Goal: Transaction & Acquisition: Purchase product/service

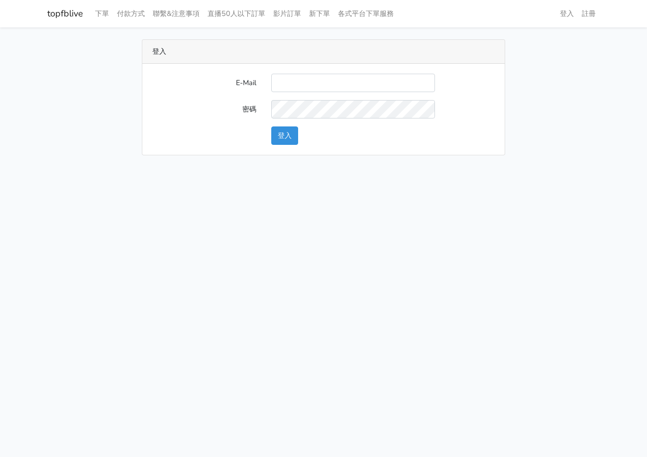
type input "[EMAIL_ADDRESS][DOMAIN_NAME]"
click at [282, 130] on button "登入" at bounding box center [284, 135] width 27 height 18
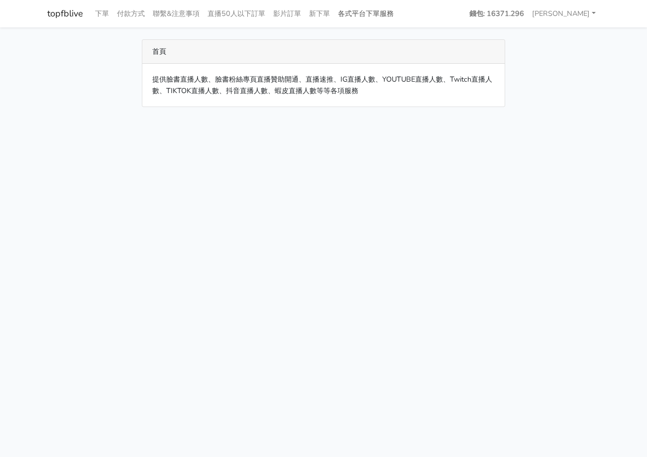
click at [380, 12] on link "各式平台下單服務" at bounding box center [366, 13] width 64 height 19
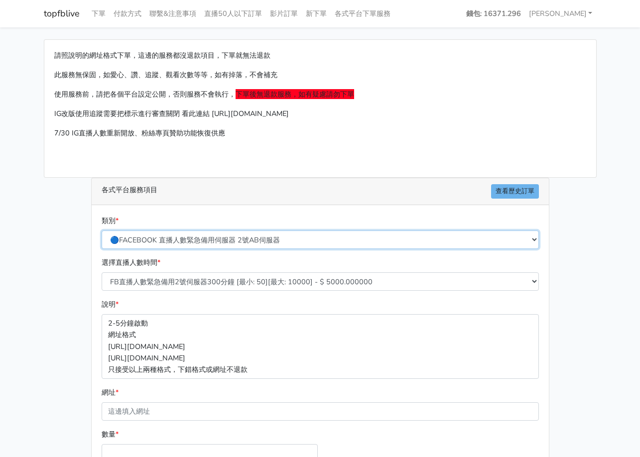
click at [204, 242] on select "🔵FACEBOOK 直播人數緊急備用伺服器 2號AB伺服器 🔵FACEBOOK 網軍專用貼文留言 安全保密 🔵9/30 FACEBOOK 直播人數緩慢進場緩慢…" at bounding box center [320, 240] width 437 height 18
select select "3/26熱門平台服務台灣粉絲IG YT FB TIKTOK"
click at [102, 231] on select "🔵FACEBOOK 直播人數緊急備用伺服器 2號AB伺服器 🔵FACEBOOK 網軍專用貼文留言 安全保密 🔵9/30 FACEBOOK 直播人數緩慢進場緩慢…" at bounding box center [320, 240] width 437 height 18
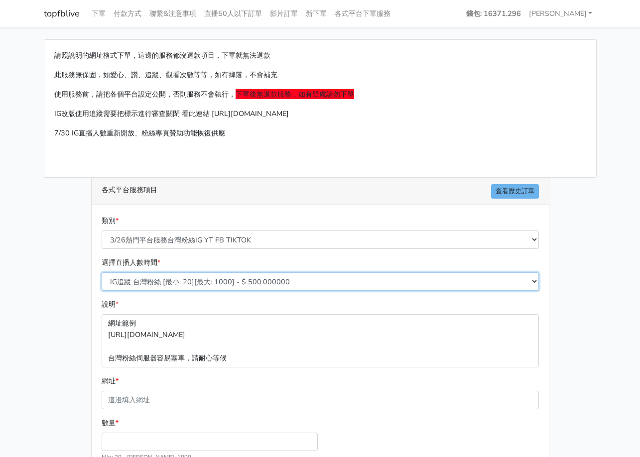
click at [199, 277] on select "IG追蹤 台灣粉絲 [最小: 20][最大: 1000] - $ 500.000000 IG愛心 台灣粉絲 [最小: 20][最大: 1000] - $ 35…" at bounding box center [320, 281] width 437 height 18
select select "646"
click at [102, 272] on select "IG追蹤 台灣粉絲 [最小: 20][最大: 1000] - $ 500.000000 IG愛心 台灣粉絲 [最小: 20][最大: 1000] - $ 35…" at bounding box center [320, 281] width 437 height 18
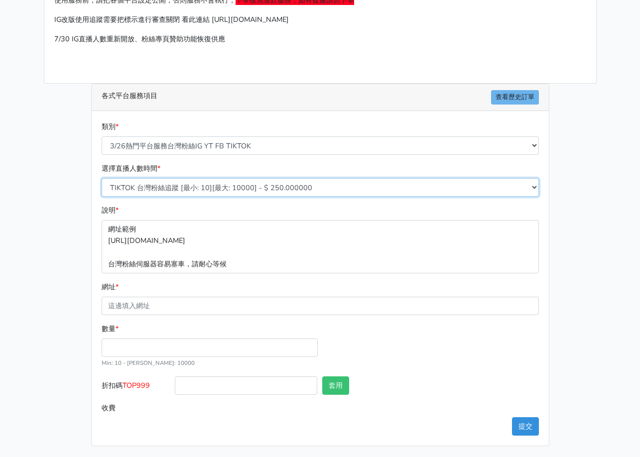
scroll to position [95, 0]
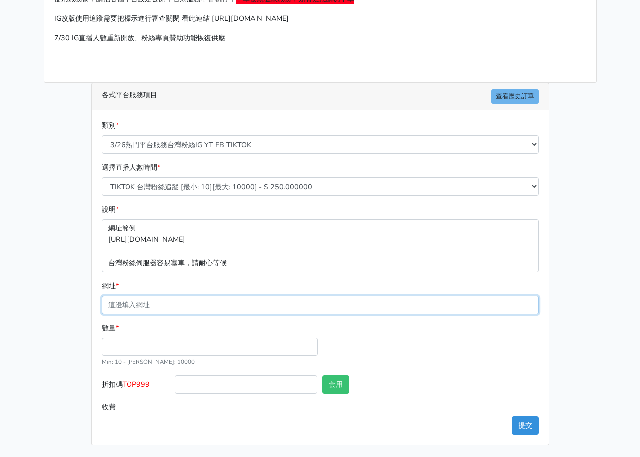
click at [198, 298] on input "網址 *" at bounding box center [320, 305] width 437 height 18
paste input "https://www.tiktok.com/@tw_1688"
type input "[URL][DOMAIN_NAME]"
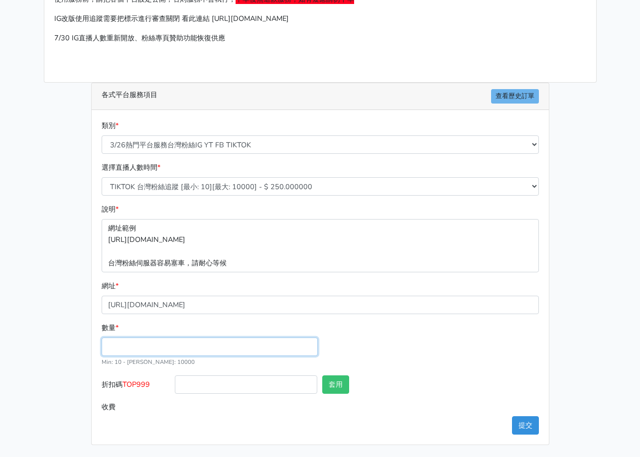
click at [121, 341] on input "數量 *" at bounding box center [210, 347] width 216 height 18
type input "1000"
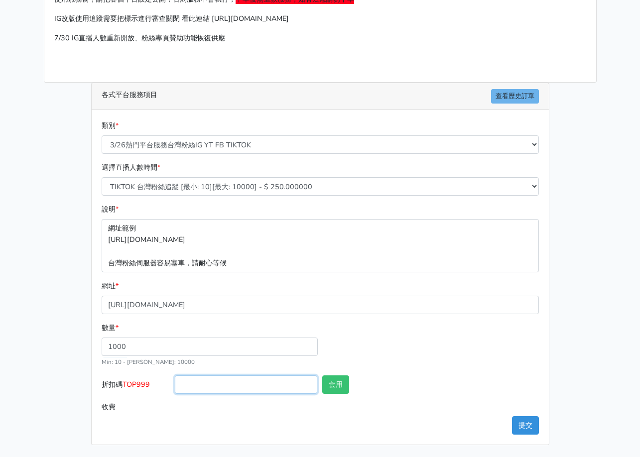
type input "250.000"
click at [240, 381] on input "折扣碼 TOP999" at bounding box center [246, 384] width 142 height 18
type input "TOP999"
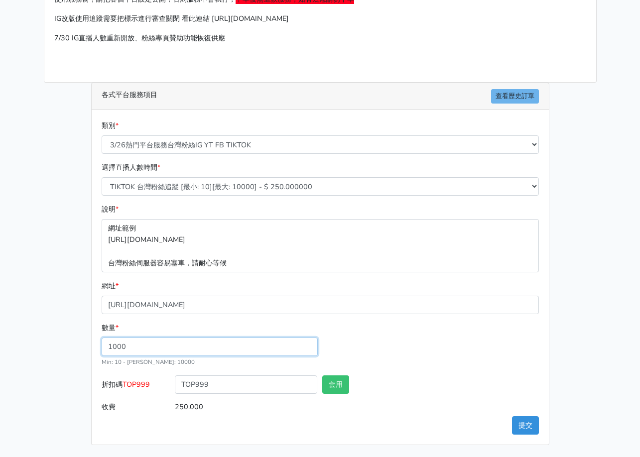
drag, startPoint x: 171, startPoint y: 344, endPoint x: 65, endPoint y: 342, distance: 106.6
click at [64, 344] on div "請照說明的網址格式下單，這邊的服務都沒退款項目，下單就無法退款 此服務無保固，如愛心、讚、追蹤、觀看次數等等，如有掉落，不會補充 使用服務前，請把各個平台設定…" at bounding box center [320, 194] width 568 height 501
type input "5000"
type input "1250.000"
click at [427, 354] on div "數量 * 5000 Min: 10 - Max: 10000" at bounding box center [320, 348] width 442 height 53
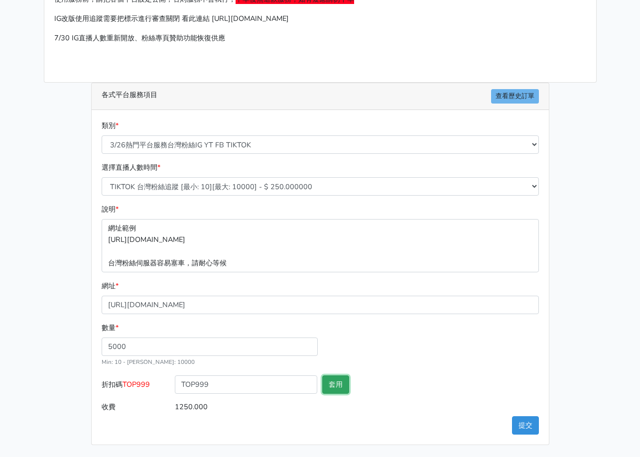
click at [345, 383] on button "套用" at bounding box center [335, 384] width 27 height 18
type input "套用失敗"
drag, startPoint x: 259, startPoint y: 384, endPoint x: 9, endPoint y: 352, distance: 251.9
click at [63, 365] on div "請照說明的網址格式下單，這邊的服務都沒退款項目，下單就無法退款 此服務無保固，如愛心、讚、追蹤、觀看次數等等，如有掉落，不會補充 使用服務前，請把各個平台設定…" at bounding box center [320, 194] width 568 height 501
type input "\"
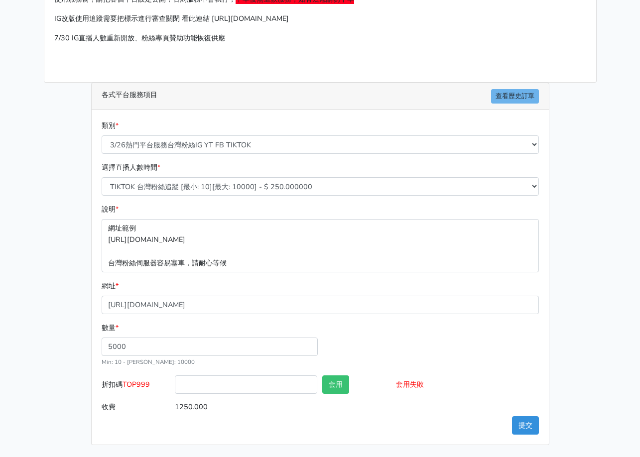
click at [371, 334] on div "數量 * 5000 Min: 10 - Max: 10000" at bounding box center [320, 348] width 442 height 53
click at [529, 423] on button "提交" at bounding box center [525, 425] width 27 height 18
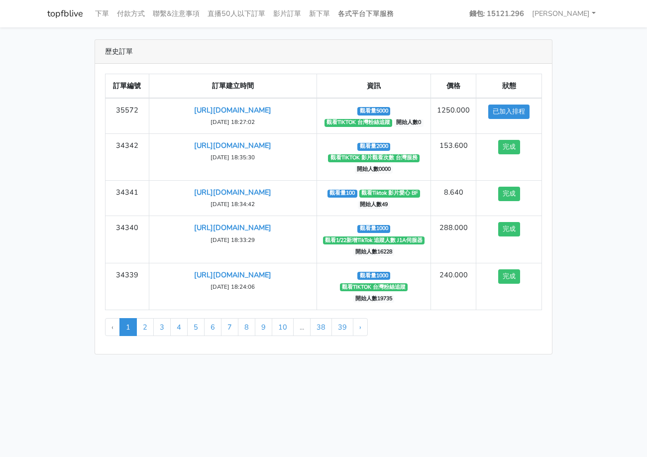
click at [373, 15] on link "各式平台下單服務" at bounding box center [366, 13] width 64 height 19
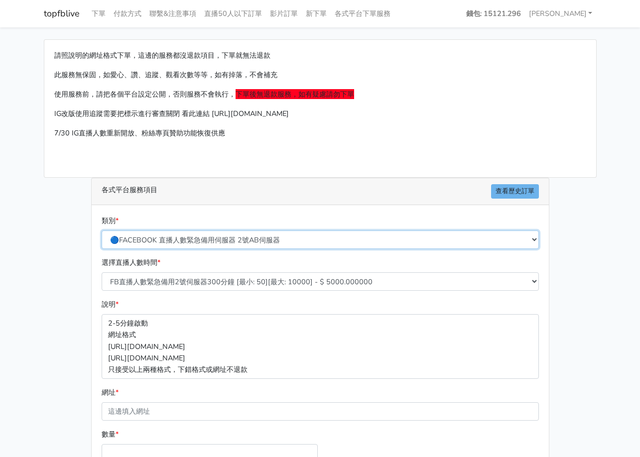
click at [225, 239] on select "🔵FACEBOOK 直播人數緊急備用伺服器 2號AB伺服器 🔵FACEBOOK 網軍專用貼文留言 安全保密 🔵9/30 FACEBOOK 直播人數緩慢進場緩慢…" at bounding box center [320, 240] width 437 height 18
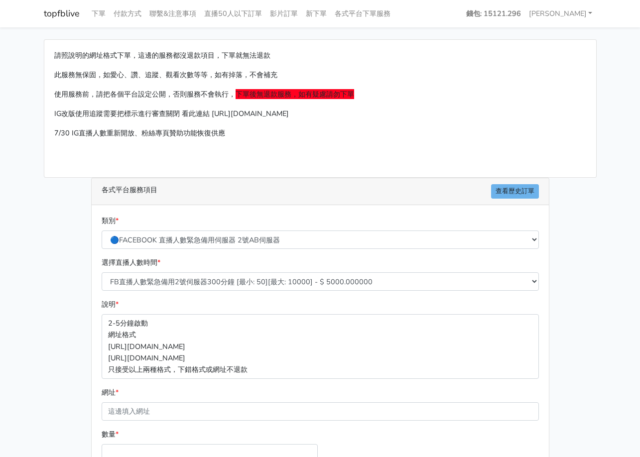
click at [50, 253] on div "請照說明的網址格式下單，這邊的服務都沒退款項目，下單就無法退款 此服務無保固，如愛心、讚、追蹤、觀看次數等等，如有掉落，不會補充 使用服務前，請把各個平台設定…" at bounding box center [320, 295] width 568 height 512
drag, startPoint x: 81, startPoint y: 134, endPoint x: 189, endPoint y: 133, distance: 108.5
click at [177, 133] on p "7/30 IG直播人數重新開放、粉絲專頁贊助功能恢復供應" at bounding box center [320, 132] width 532 height 11
click at [200, 133] on p "7/30 IG直播人數重新開放、粉絲專頁贊助功能恢復供應" at bounding box center [320, 132] width 532 height 11
drag, startPoint x: 98, startPoint y: 93, endPoint x: 140, endPoint y: 92, distance: 42.3
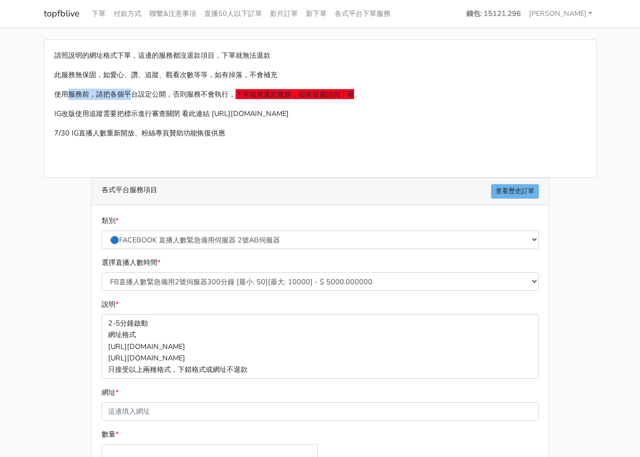
click at [140, 92] on p "使用服務前，請把各個平台設定公開，否則服務不會執行， 下單後無退款服務，如有疑慮請勿下單" at bounding box center [320, 94] width 532 height 11
click at [158, 95] on p "使用服務前，請把各個平台設定公開，否則服務不會執行， 下單後無退款服務，如有疑慮請勿下單" at bounding box center [320, 94] width 532 height 11
drag, startPoint x: 152, startPoint y: 133, endPoint x: 193, endPoint y: 132, distance: 40.8
click at [180, 133] on p "7/30 IG直播人數重新開放、粉絲專頁贊助功能恢復供應" at bounding box center [320, 132] width 532 height 11
click at [197, 132] on p "7/30 IG直播人數重新開放、粉絲專頁贊助功能恢復供應" at bounding box center [320, 132] width 532 height 11
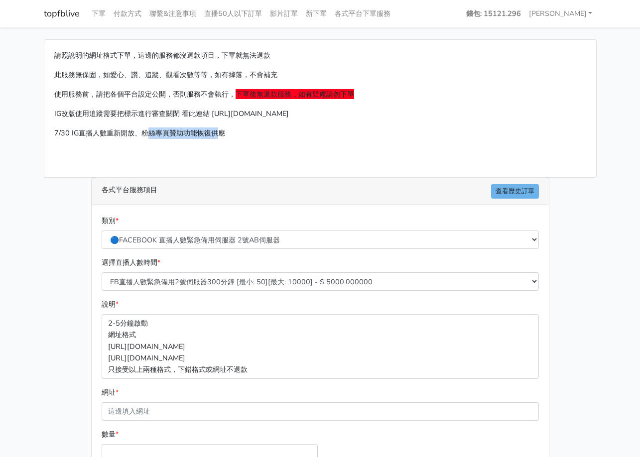
drag, startPoint x: 223, startPoint y: 131, endPoint x: 130, endPoint y: 134, distance: 92.2
click at [137, 134] on p "7/30 IG直播人數重新開放、粉絲專頁贊助功能恢復供應" at bounding box center [320, 132] width 532 height 11
click at [122, 134] on p "7/30 IG直播人數重新開放、粉絲專頁贊助功能恢復供應" at bounding box center [320, 132] width 532 height 11
drag, startPoint x: 121, startPoint y: 133, endPoint x: 215, endPoint y: 133, distance: 94.1
click at [207, 133] on p "7/30 IG直播人數重新開放、粉絲專頁贊助功能恢復供應" at bounding box center [320, 132] width 532 height 11
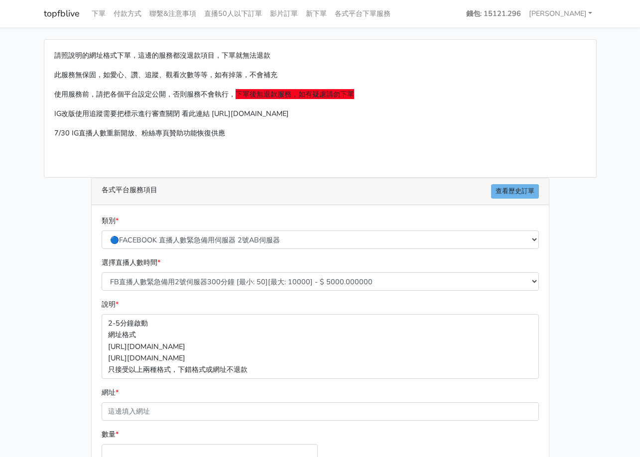
click at [231, 133] on p "7/30 IG直播人數重新開放、粉絲專頁贊助功能恢復供應" at bounding box center [320, 132] width 532 height 11
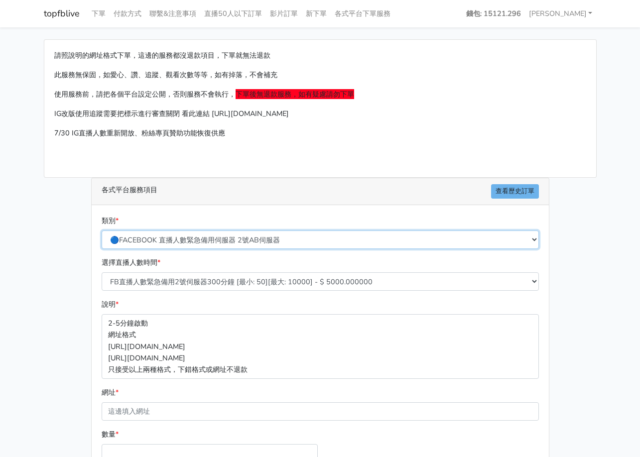
click at [236, 238] on select "🔵FACEBOOK 直播人數緊急備用伺服器 2號AB伺服器 🔵FACEBOOK 網軍專用貼文留言 安全保密 🔵9/30 FACEBOOK 直播人數緩慢進場緩慢…" at bounding box center [320, 240] width 437 height 18
select select "🔵FACEBOOK 網軍專用貼文留言 安全保密"
click at [102, 231] on select "🔵FACEBOOK 直播人數緊急備用伺服器 2號AB伺服器 🔵FACEBOOK 網軍專用貼文留言 安全保密 🔵9/30 FACEBOOK 直播人數緩慢進場緩慢…" at bounding box center [320, 240] width 437 height 18
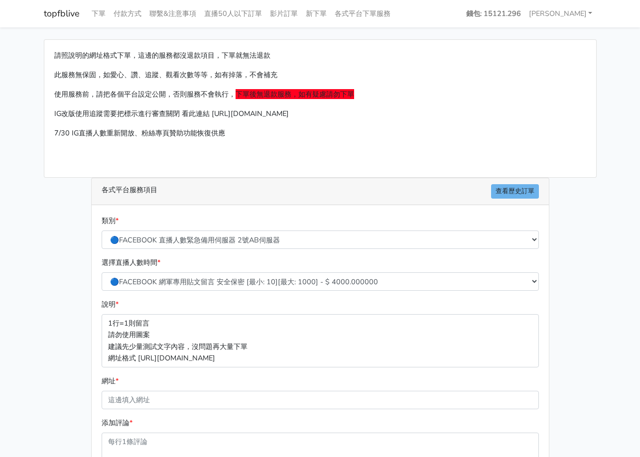
click at [65, 269] on div "請照說明的網址格式下單，這邊的服務都沒退款項目，下單就無法退款 此服務無保固，如愛心、讚、追蹤、觀看次數等等，如有掉落，不會補充 使用服務前，請把各個平台設定…" at bounding box center [320, 327] width 568 height 577
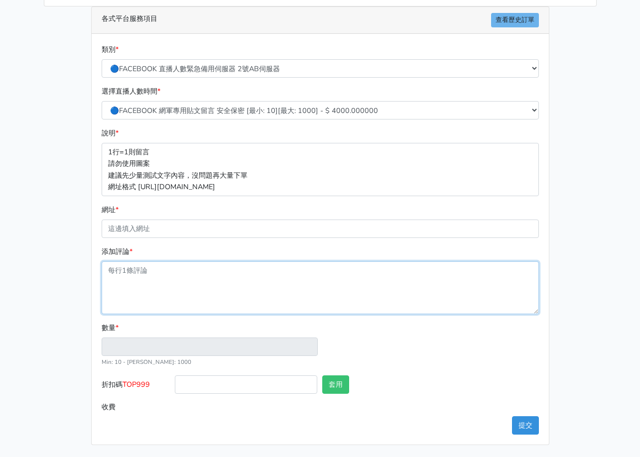
click at [157, 271] on textarea "添加評論 *" at bounding box center [320, 287] width 437 height 53
type textarea "1"
type input "1"
type input "4.000"
type textarea "1 1"
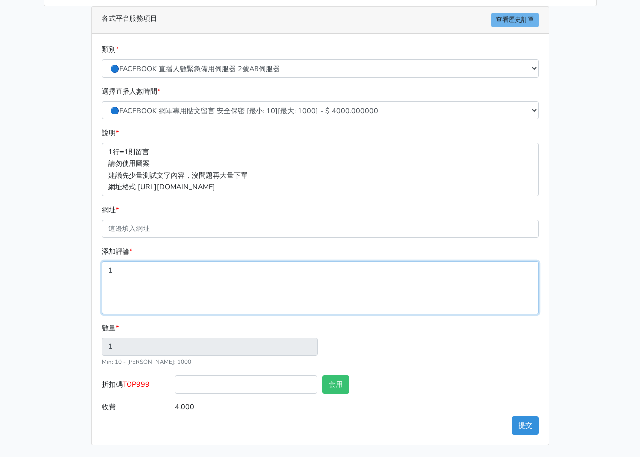
type input "2"
type input "8.000"
type textarea "1 1 1"
type input "3"
type input "12.000"
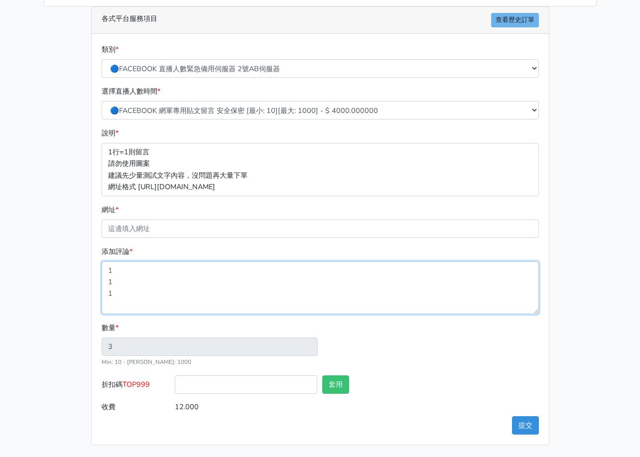
type textarea "1 1 1"
drag, startPoint x: 121, startPoint y: 300, endPoint x: 96, endPoint y: 250, distance: 56.6
click at [96, 262] on div "類別 * 🔵FACEBOOK 直播人數緊急備用伺服器 2號AB伺服器 🔵FACEBOOK 網軍專用貼文留言 安全保密 🔵9/30 FACEBOOK 直播人數緩…" at bounding box center [320, 239] width 457 height 411
type input "4"
type input "16.000"
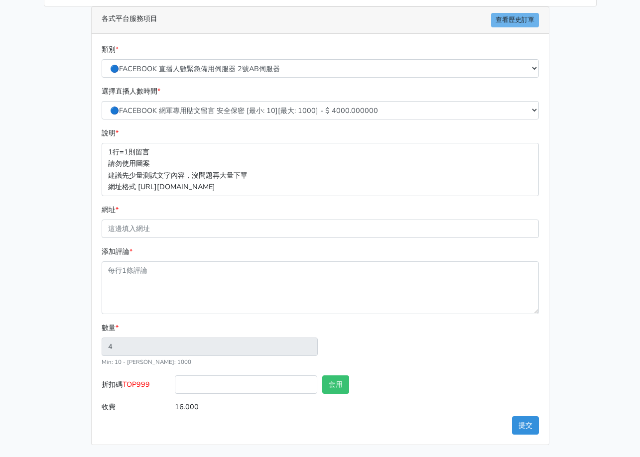
type input "1"
type input "4.000"
click at [52, 227] on div "請照說明的網址格式下單，這邊的服務都沒退款項目，下單就無法退款 此服務無保固，如愛心、讚、追蹤、觀看次數等等，如有掉落，不會補充 使用服務前，請把各個平台設定…" at bounding box center [320, 156] width 568 height 577
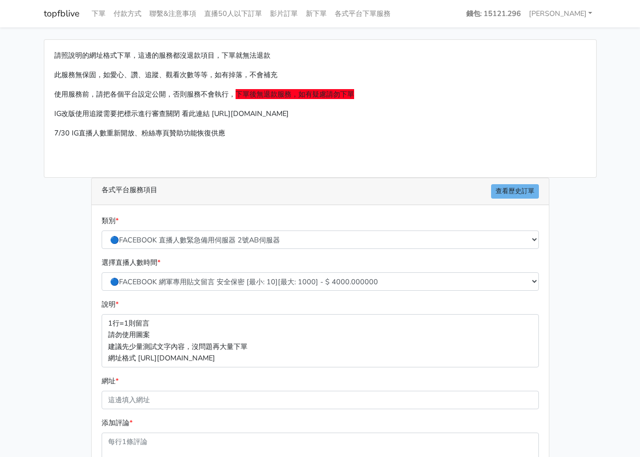
scroll to position [50, 0]
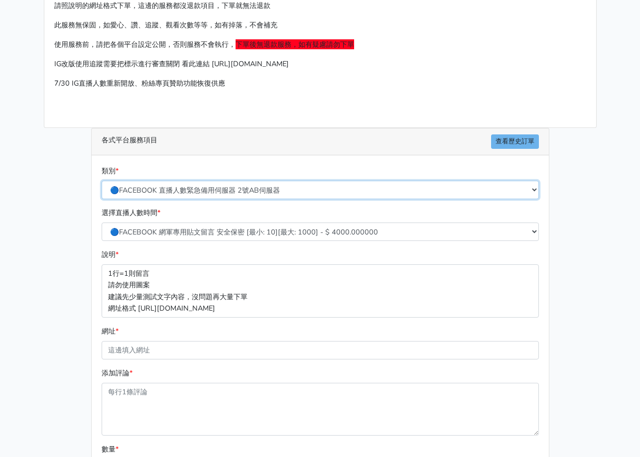
click at [238, 188] on select "🔵FACEBOOK 直播人數緊急備用伺服器 2號AB伺服器 🔵FACEBOOK 網軍專用貼文留言 安全保密 🔵9/30 FACEBOOK 直播人數緩慢進場緩慢…" at bounding box center [320, 190] width 437 height 18
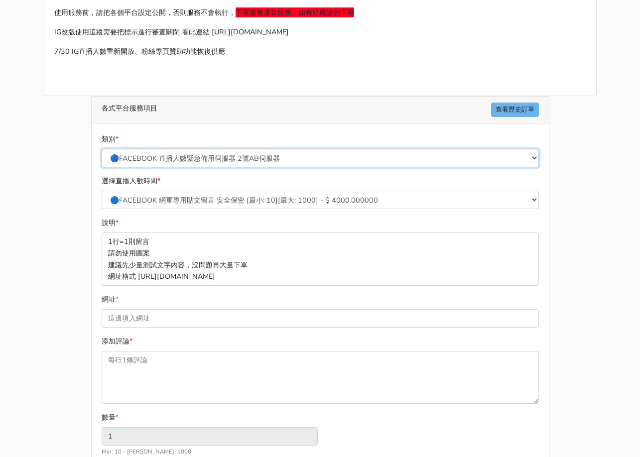
scroll to position [100, 0]
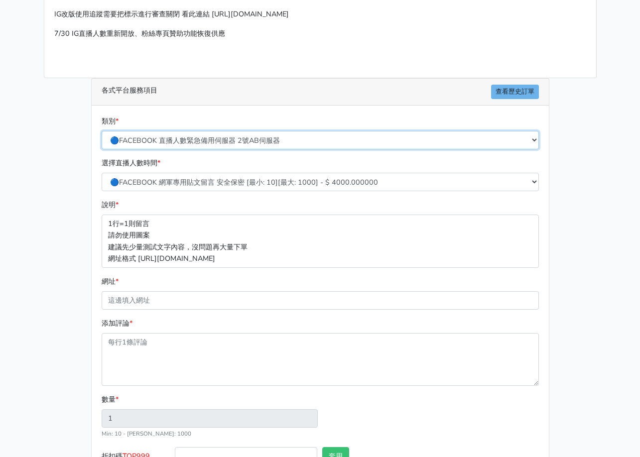
click at [245, 136] on select "🔵FACEBOOK 直播人數緊急備用伺服器 2號AB伺服器 🔵FACEBOOK 網軍專用貼文留言 安全保密 🔵9/30 FACEBOOK 直播人數緩慢進場緩慢…" at bounding box center [320, 140] width 437 height 18
select select "3/26熱門平台服務台灣粉絲IG YT FB TIKTOK"
click at [102, 135] on select "🔵FACEBOOK 直播人數緊急備用伺服器 2號AB伺服器 🔵FACEBOOK 網軍專用貼文留言 安全保密 🔵9/30 FACEBOOK 直播人數緩慢進場緩慢…" at bounding box center [320, 140] width 437 height 18
type input "0.500"
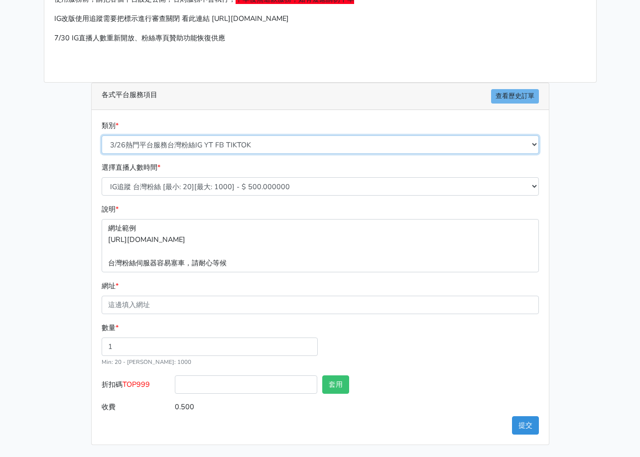
scroll to position [95, 0]
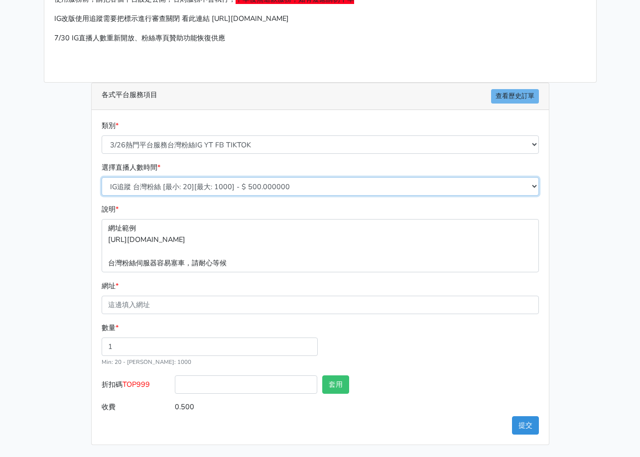
click at [231, 187] on select "IG追蹤 台灣粉絲 [最小: 20][最大: 1000] - $ 500.000000 IG愛心 台灣粉絲 [最小: 20][最大: 1000] - $ 35…" at bounding box center [320, 186] width 437 height 18
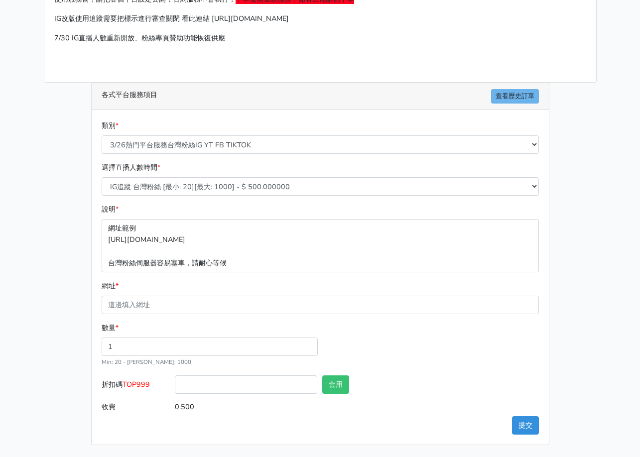
drag, startPoint x: 78, startPoint y: 263, endPoint x: 133, endPoint y: 170, distance: 107.6
click at [78, 262] on div "請照說明的網址格式下單，這邊的服務都沒退款項目，下單就無法退款 此服務無保固，如愛心、讚、追蹤、觀看次數等等，如有掉落，不會補充 使用服務前，請把各個平台設定…" at bounding box center [320, 194] width 568 height 501
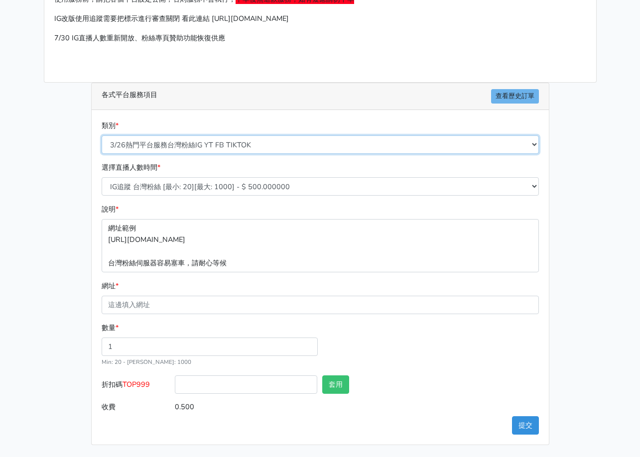
click at [164, 144] on select "🔵FACEBOOK 直播人數緊急備用伺服器 2號AB伺服器 🔵FACEBOOK 網軍專用貼文留言 安全保密 🔵9/30 FACEBOOK 直播人數緩慢進場緩慢…" at bounding box center [320, 144] width 437 height 18
select select "🔯Tiktok影片觀看 愛心 留言 追蹤 台灣 各項服務"
click at [102, 135] on select "🔵FACEBOOK 直播人數緊急備用伺服器 2號AB伺服器 🔵FACEBOOK 網軍專用貼文留言 安全保密 🔵9/30 FACEBOOK 直播人數緩慢進場緩慢…" at bounding box center [320, 144] width 437 height 18
type input "0.017"
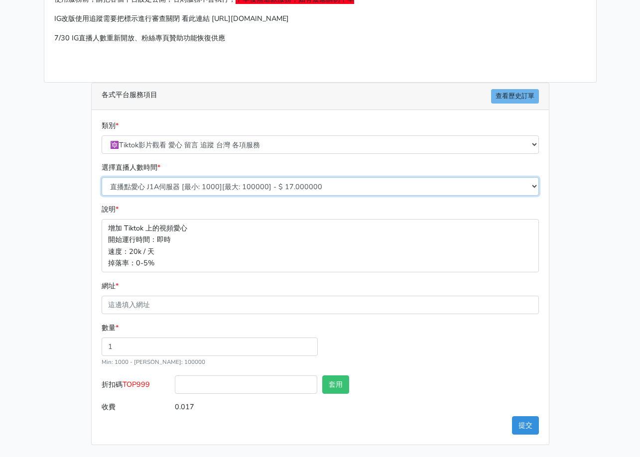
click at [234, 190] on select "直播點愛心 J1A伺服器 [最小: 1000][最大: 100000] - $ 17.000000 TIKTOK影片觀看次數 BF伺服器 [最小: 1000]…" at bounding box center [320, 186] width 437 height 18
select select "531"
click at [102, 189] on select "直播點愛心 J1A伺服器 [最小: 1000][最大: 100000] - $ 17.000000 TIKTOK影片觀看次數 BF伺服器 [最小: 1000]…" at bounding box center [320, 186] width 437 height 18
type input "0.010"
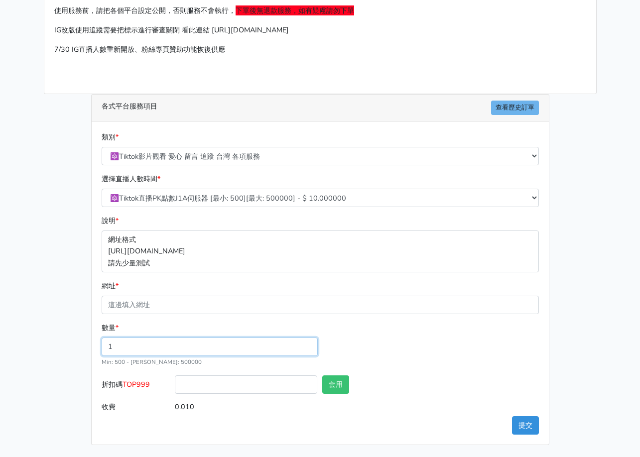
click at [88, 346] on div "各式平台服務項目 查看歷史訂單 類別 * 🔵FACEBOOK 直播人數緊急備用伺服器 2號AB伺服器 🔵FACEBOOK 網軍專用貼文留言 安全保密 🔵9/3…" at bounding box center [320, 269] width 473 height 351
type input "1000"
type input "10.000"
click at [386, 366] on div "數量 * 1000 Min: 500 - Max: 500000" at bounding box center [320, 348] width 442 height 53
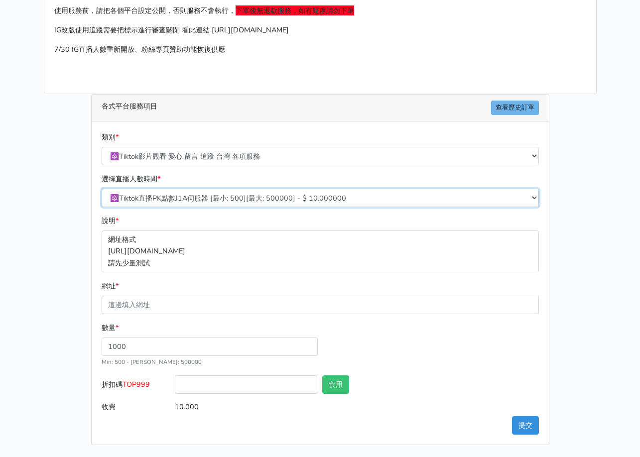
click at [336, 198] on select "直播點愛心 J1A伺服器 [最小: 1000][最大: 100000] - $ 17.000000 TIKTOK影片觀看次數 BF伺服器 [最小: 1000]…" at bounding box center [320, 198] width 437 height 18
select select "18"
click at [102, 189] on select "直播點愛心 J1A伺服器 [最小: 1000][最大: 100000] - $ 17.000000 TIKTOK影片觀看次數 BF伺服器 [最小: 1000]…" at bounding box center [320, 198] width 437 height 18
type input "17.000"
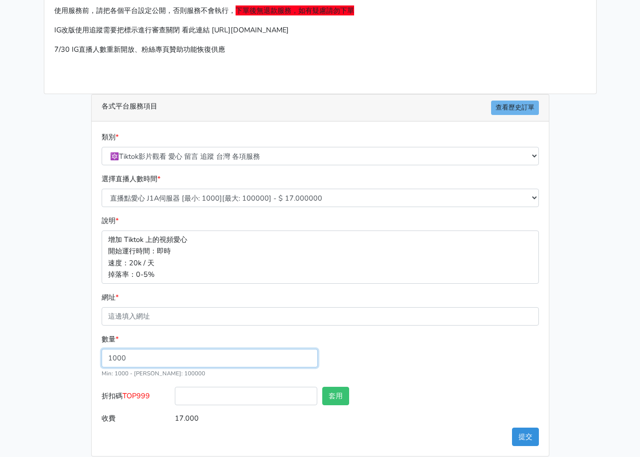
drag, startPoint x: 162, startPoint y: 366, endPoint x: 34, endPoint y: 355, distance: 128.4
click at [31, 359] on main "請照說明的網址格式下單，這邊的服務都沒退款項目，下單就無法退款 此服務無保固，如愛心、讚、追蹤、觀看次數等等，如有掉落，不會補充 使用服務前，請把各個平台設定…" at bounding box center [320, 206] width 640 height 525
type input "1000000"
type input "17000.000"
click at [424, 361] on div "數量 * 1000000 Min: 1000 - Max: 100000" at bounding box center [320, 360] width 442 height 53
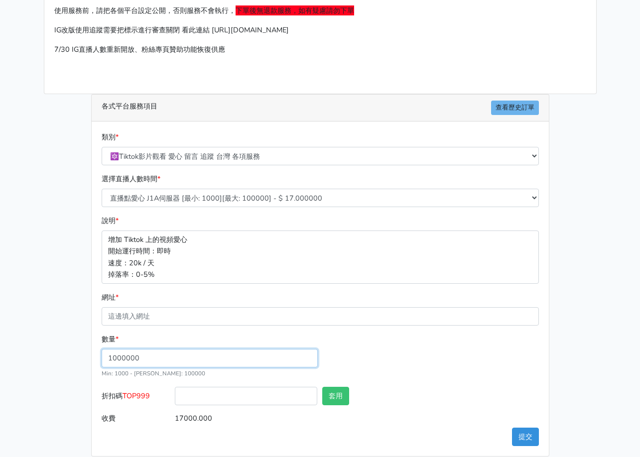
drag, startPoint x: 196, startPoint y: 356, endPoint x: 14, endPoint y: 351, distance: 181.3
click at [14, 351] on main "請照說明的網址格式下單，這邊的服務都沒退款項目，下單就無法退款 此服務無保固，如愛心、讚、追蹤、觀看次數等等，如有掉落，不會補充 使用服務前，請把各個平台設定…" at bounding box center [320, 206] width 640 height 525
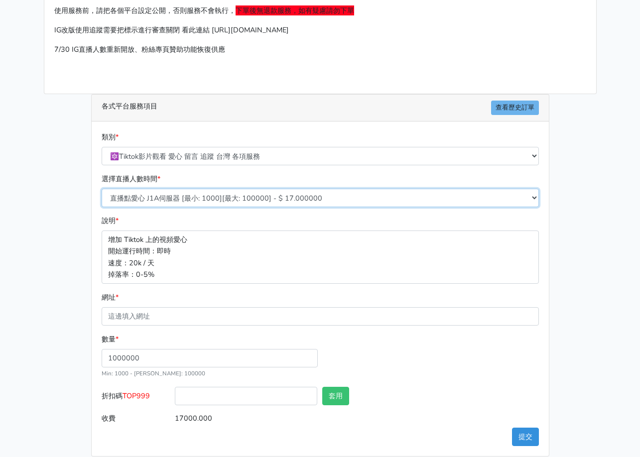
click at [319, 198] on select "直播點愛心 J1A伺服器 [最小: 1000][最大: 100000] - $ 17.000000 TIKTOK影片觀看次數 BF伺服器 [最小: 1000]…" at bounding box center [320, 198] width 437 height 18
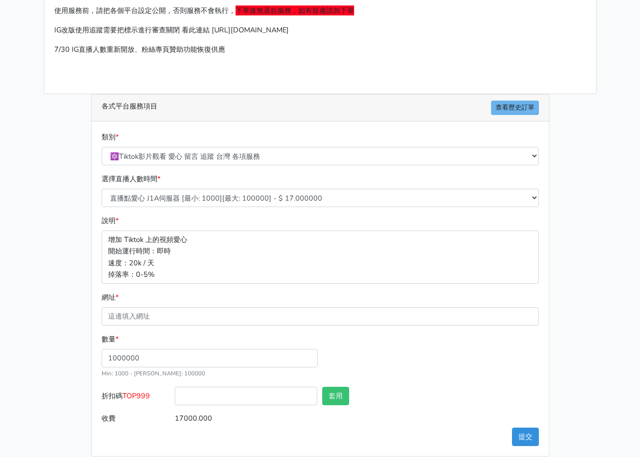
drag, startPoint x: 551, startPoint y: 253, endPoint x: 505, endPoint y: 228, distance: 52.4
click at [551, 253] on div "各式平台服務項目 查看歷史訂單 類別 * 🔵FACEBOOK 直播人數緊急備用伺服器 2號AB伺服器 🔵FACEBOOK 網軍專用貼文留言 安全保密 🔵9/3…" at bounding box center [320, 275] width 473 height 362
click at [61, 166] on div "請照說明的網址格式下單，這邊的服務都沒退款項目，下單就無法退款 此服務無保固，如愛心、讚、追蹤、觀看次數等等，如有掉落，不會補充 使用服務前，請把各個平台設定…" at bounding box center [320, 206] width 568 height 501
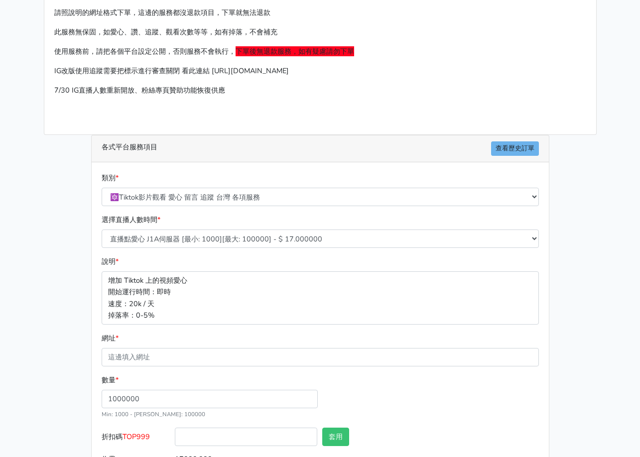
scroll to position [0, 0]
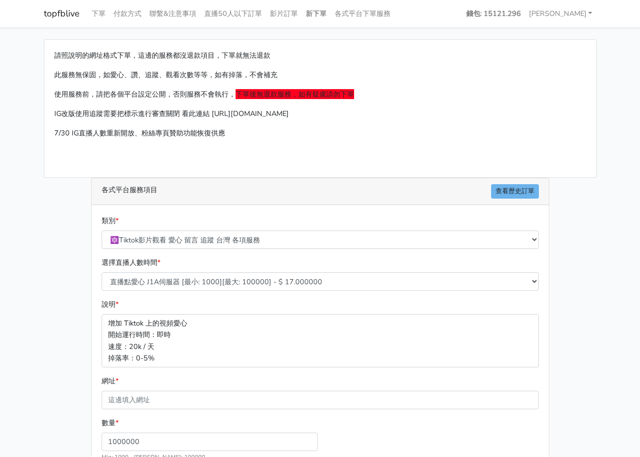
click at [316, 14] on link "新下單" at bounding box center [316, 13] width 29 height 19
click at [503, 190] on link "查看歷史訂單" at bounding box center [515, 191] width 48 height 14
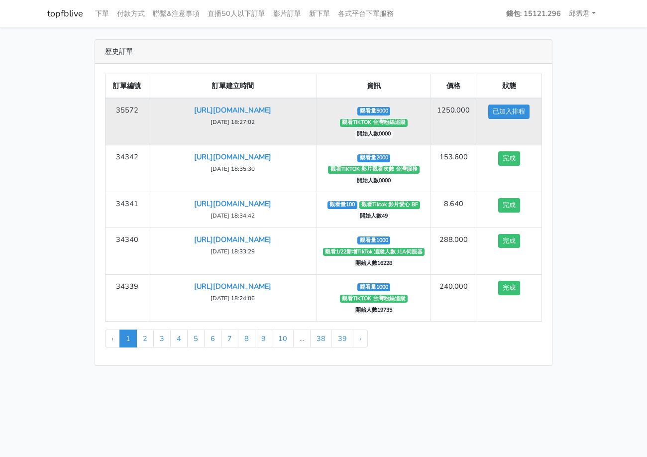
click at [383, 135] on span "開始人數0000" at bounding box center [374, 134] width 38 height 8
click at [375, 112] on span "觀看量5000" at bounding box center [373, 111] width 33 height 8
click at [271, 111] on link "https://www.tiktok.com/@tw_1688" at bounding box center [232, 110] width 77 height 10
